Goal: Information Seeking & Learning: Learn about a topic

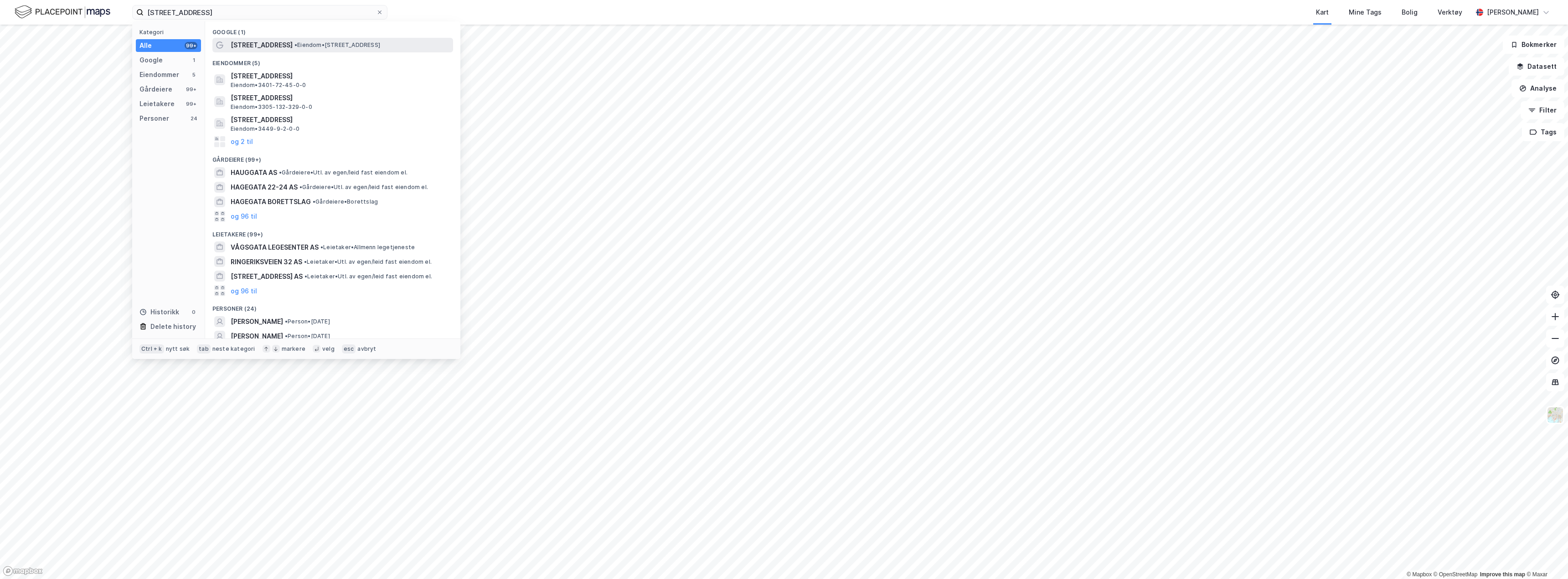
type input "[STREET_ADDRESS]"
click at [302, 46] on span "• Eiendom • [STREET_ADDRESS]" at bounding box center [337, 44] width 86 height 7
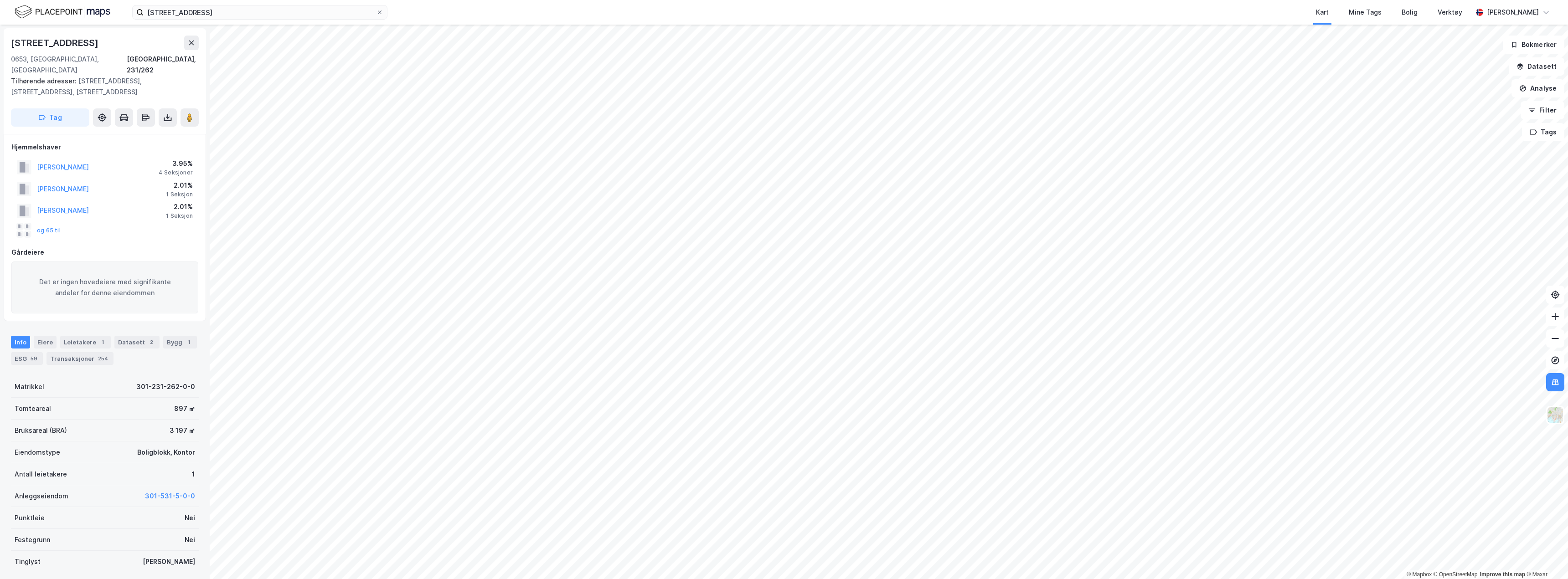
scroll to position [1, 0]
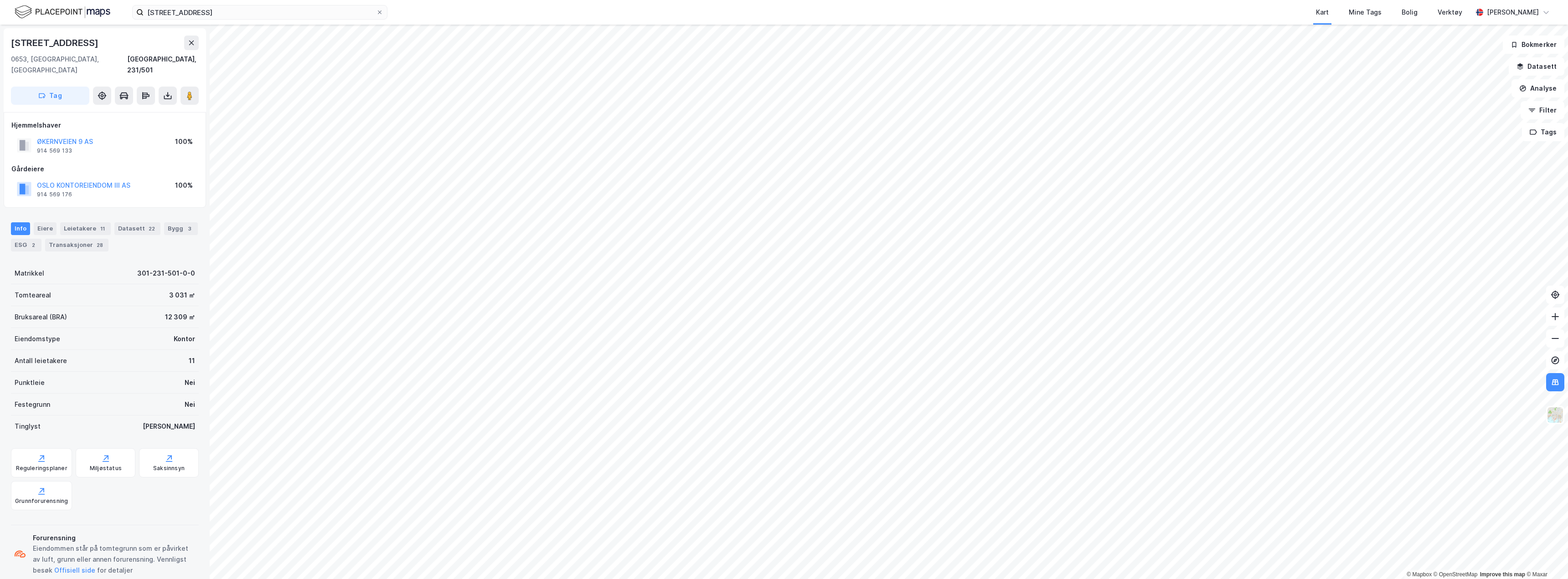
scroll to position [1, 0]
click at [0, 0] on button "[STREET_ADDRESS] AS" at bounding box center [0, 0] width 0 height 0
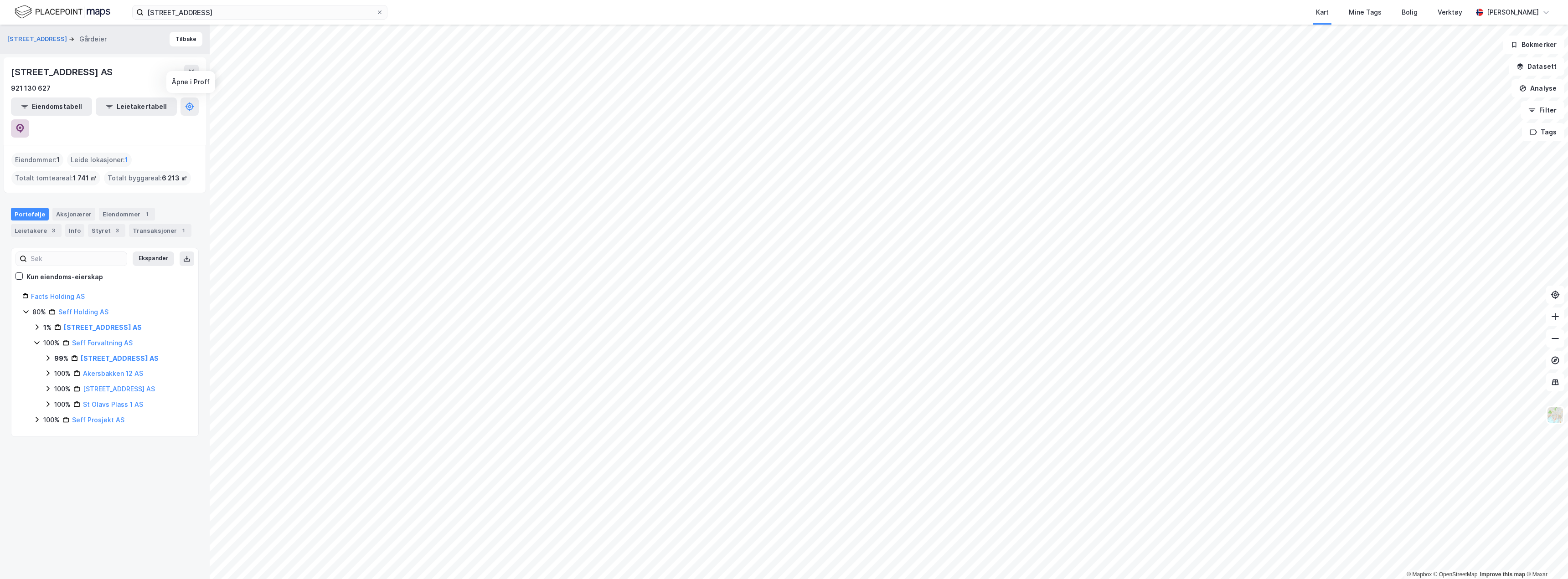
click at [25, 124] on icon at bounding box center [19, 128] width 9 height 9
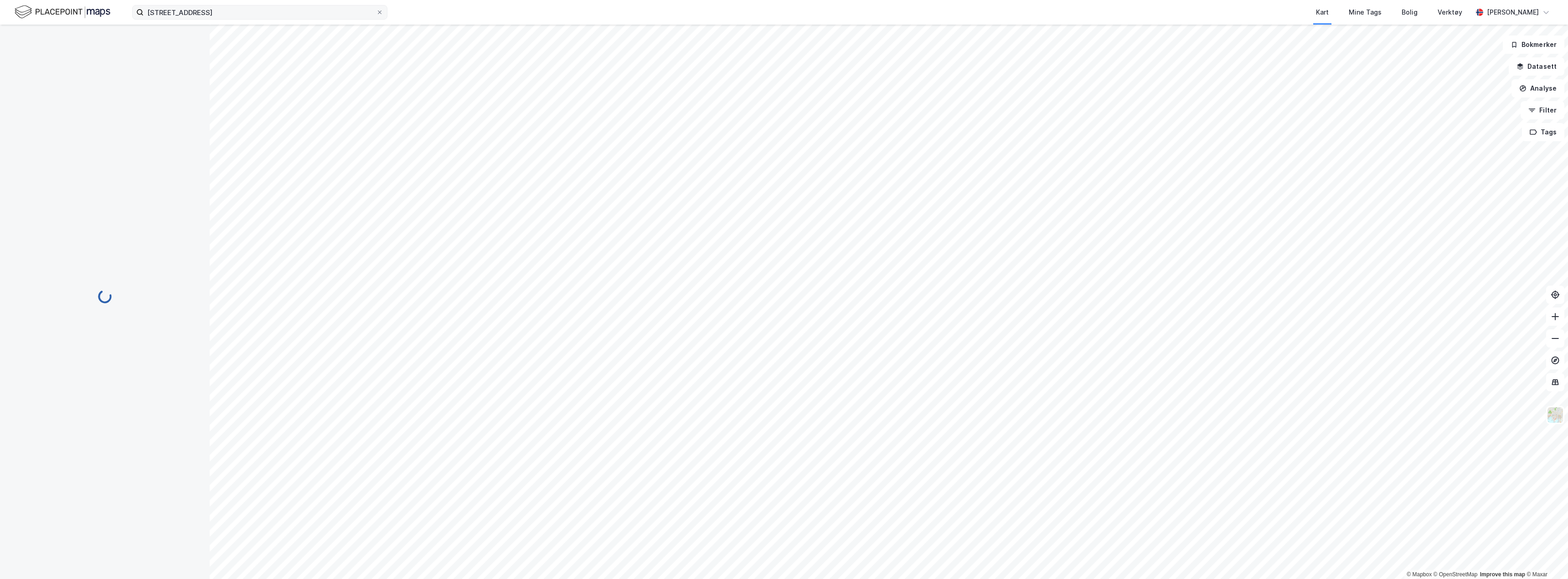
scroll to position [8, 0]
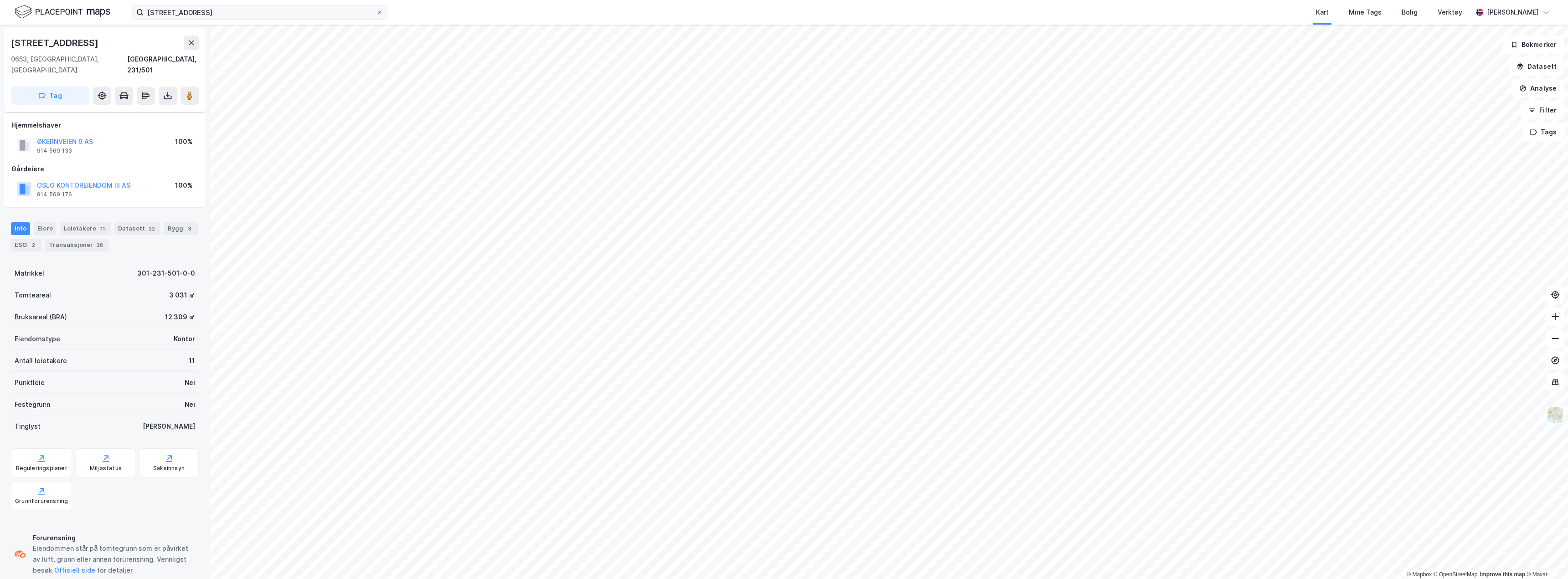
scroll to position [8, 0]
